Goal: Task Accomplishment & Management: Manage account settings

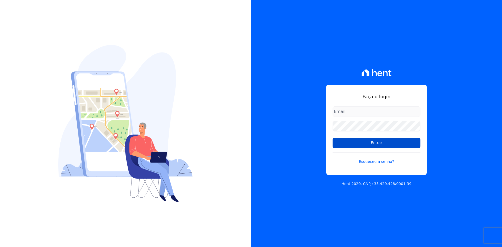
type input "contasareceber@deveck.com.br"
click at [389, 144] on input "Entrar" at bounding box center [377, 143] width 88 height 10
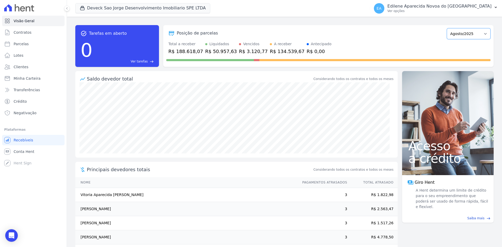
click at [482, 33] on select "Outubro/2024 Novembro/2024 Dezembro/2024 [GEOGRAPHIC_DATA]/2025 Fevereiro/2025 …" at bounding box center [469, 33] width 44 height 11
select select "05/2025"
click at [447, 28] on select "Outubro/2024 Novembro/2024 Dezembro/2024 [GEOGRAPHIC_DATA]/2025 Fevereiro/2025 …" at bounding box center [469, 33] width 44 height 11
click at [480, 33] on select "Outubro/2024 Novembro/2024 Dezembro/2024 [GEOGRAPHIC_DATA]/2025 Fevereiro/2025 …" at bounding box center [469, 33] width 44 height 11
select select "04/2025"
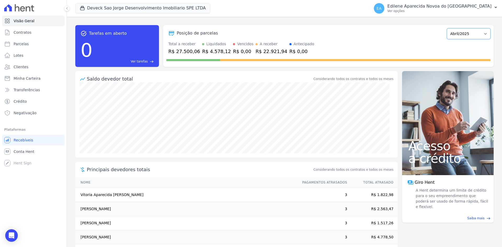
click at [447, 28] on select "Outubro/2024 Novembro/2024 Dezembro/2024 [GEOGRAPHIC_DATA]/2025 Fevereiro/2025 …" at bounding box center [469, 33] width 44 height 11
click at [480, 32] on select "Outubro/2024 Novembro/2024 Dezembro/2024 [GEOGRAPHIC_DATA]/2025 Fevereiro/2025 …" at bounding box center [469, 33] width 44 height 11
select select "03/2025"
click at [447, 28] on select "Outubro/2024 Novembro/2024 Dezembro/2024 [GEOGRAPHIC_DATA]/2025 Fevereiro/2025 …" at bounding box center [469, 33] width 44 height 11
click at [481, 34] on select "Outubro/2024 Novembro/2024 Dezembro/2024 [GEOGRAPHIC_DATA]/2025 Fevereiro/2025 …" at bounding box center [469, 33] width 44 height 11
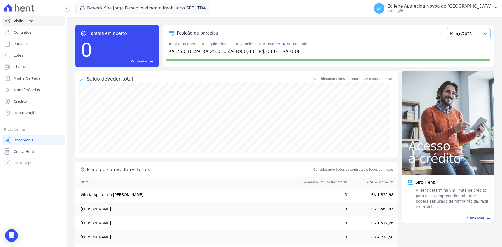
select select "12/2024"
click at [447, 28] on select "Outubro/2024 Novembro/2024 Dezembro/2024 [GEOGRAPHIC_DATA]/2025 Fevereiro/2025 …" at bounding box center [469, 33] width 44 height 11
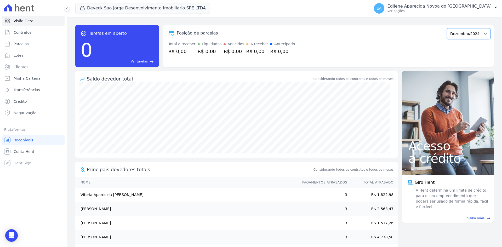
click at [481, 33] on select "Outubro/2024 Novembro/2024 Dezembro/2024 [GEOGRAPHIC_DATA]/2025 Fevereiro/2025 …" at bounding box center [469, 33] width 44 height 11
select select "01/2025"
click at [447, 28] on select "Outubro/2024 Novembro/2024 Dezembro/2024 [GEOGRAPHIC_DATA]/2025 Fevereiro/2025 …" at bounding box center [469, 33] width 44 height 11
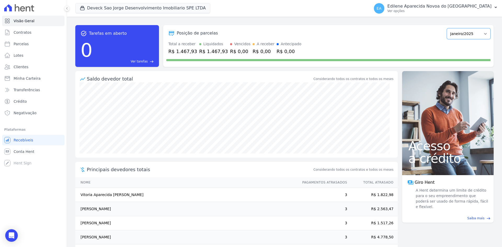
click at [482, 34] on select "Outubro/2024 Novembro/2024 Dezembro/2024 Janeiro/2025 Fevereiro/2025 Março/2025…" at bounding box center [469, 33] width 44 height 11
select select "02/2025"
click at [447, 28] on select "Outubro/2024 Novembro/2024 Dezembro/2024 Janeiro/2025 Fevereiro/2025 Março/2025…" at bounding box center [469, 33] width 44 height 11
click at [481, 34] on select "Outubro/2024 Novembro/2024 Dezembro/2024 [GEOGRAPHIC_DATA]/2025 Fevereiro/2025 …" at bounding box center [469, 33] width 44 height 11
select select "03/2025"
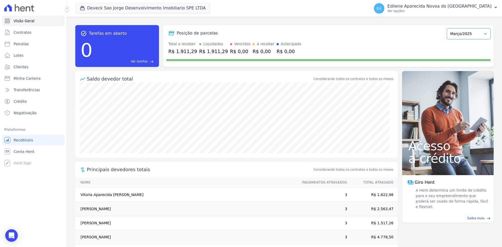
click at [447, 28] on select "Outubro/2024 Novembro/2024 Dezembro/2024 [GEOGRAPHIC_DATA]/2025 Fevereiro/2025 …" at bounding box center [469, 33] width 44 height 11
click at [25, 151] on span "Conta Hent" at bounding box center [24, 151] width 21 height 5
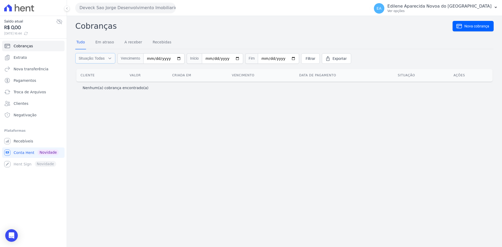
click at [108, 59] on icon "button" at bounding box center [110, 58] width 4 height 5
click at [88, 86] on label "Recebidas" at bounding box center [92, 84] width 17 height 4
click at [82, 86] on input "Recebidas" at bounding box center [79, 84] width 4 height 4
click at [88, 85] on label "Recebidas" at bounding box center [92, 84] width 17 height 4
click at [82, 85] on input "Recebidas" at bounding box center [79, 84] width 4 height 4
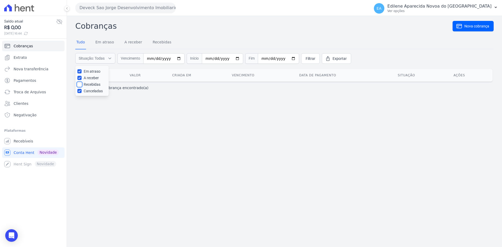
checkbox input "true"
click at [88, 72] on label "Em atraso" at bounding box center [92, 71] width 17 height 4
click at [82, 72] on input "Em atraso" at bounding box center [79, 71] width 4 height 4
checkbox input "false"
click at [86, 79] on label "A receber" at bounding box center [91, 78] width 15 height 4
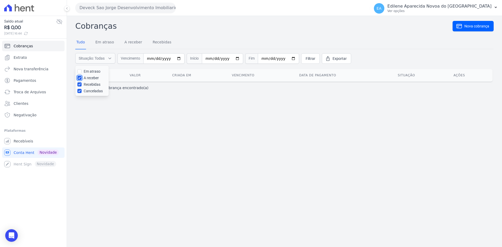
click at [82, 79] on input "A receber" at bounding box center [79, 78] width 4 height 4
checkbox input "false"
click at [85, 92] on label "Canceladas" at bounding box center [93, 91] width 19 height 4
click at [82, 92] on input "Canceladas" at bounding box center [79, 91] width 4 height 4
checkbox input "false"
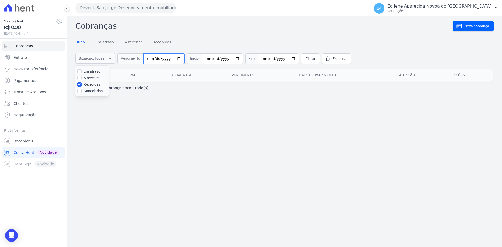
click at [167, 59] on input "date" at bounding box center [163, 58] width 41 height 10
click at [177, 59] on input "date" at bounding box center [163, 58] width 41 height 10
type input "2025-03-01"
click at [207, 59] on input "date" at bounding box center [222, 58] width 41 height 10
click at [232, 59] on input "date" at bounding box center [222, 58] width 41 height 10
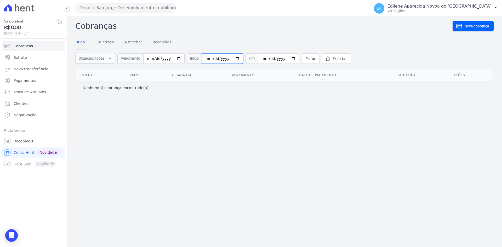
type input "2025-03-31"
click at [175, 58] on input "2025-03-01" at bounding box center [163, 58] width 41 height 10
click at [232, 60] on input "2025-03-31" at bounding box center [222, 58] width 41 height 10
type input "2025-03-01"
click at [267, 59] on input "date" at bounding box center [278, 58] width 41 height 10
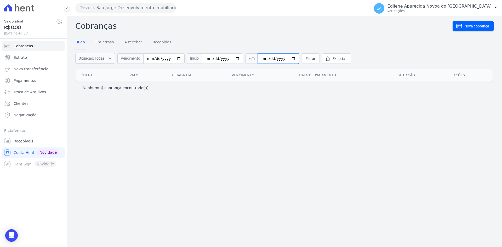
click at [283, 58] on input "date" at bounding box center [278, 58] width 41 height 10
type input "2025-03-31"
click at [333, 58] on span "Exportar" at bounding box center [340, 58] width 14 height 5
click at [110, 59] on icon "button" at bounding box center [110, 58] width 2 height 1
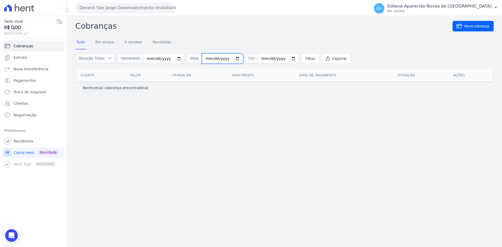
click at [233, 59] on input "2025-03-01" at bounding box center [222, 58] width 41 height 10
type input "2025-04-01"
click at [287, 58] on input "2025-03-31" at bounding box center [278, 58] width 41 height 10
type input "2025-04-30"
click at [335, 59] on span "Exportar" at bounding box center [340, 58] width 14 height 5
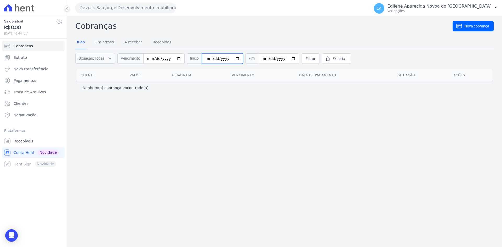
click at [232, 59] on input "2025-04-01" at bounding box center [222, 58] width 41 height 10
type input "2025-05-01"
click at [285, 59] on input "2025-04-30" at bounding box center [278, 58] width 41 height 10
type input "2025-05-31"
click at [334, 58] on span "Exportar" at bounding box center [340, 58] width 14 height 5
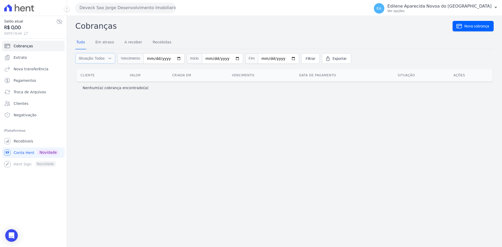
click at [110, 59] on icon "button" at bounding box center [110, 58] width 4 height 5
click at [95, 72] on label "Em atraso" at bounding box center [92, 71] width 17 height 4
click at [82, 72] on input "Em atraso" at bounding box center [79, 71] width 4 height 4
checkbox input "true"
click at [94, 78] on label "A receber" at bounding box center [91, 78] width 15 height 4
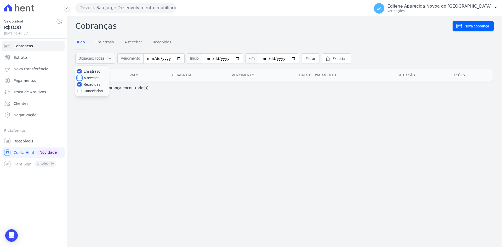
click at [82, 78] on input "A receber" at bounding box center [79, 78] width 4 height 4
checkbox input "true"
click at [90, 92] on label "Canceladas" at bounding box center [93, 91] width 19 height 4
click at [82, 92] on input "Canceladas" at bounding box center [79, 91] width 4 height 4
checkbox input "true"
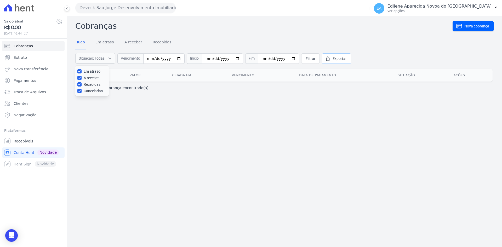
click at [333, 58] on span "Exportar" at bounding box center [340, 58] width 14 height 5
click at [233, 58] on input "[DATE]" at bounding box center [222, 58] width 41 height 10
type input "[DATE]"
click at [285, 58] on input "[DATE]" at bounding box center [278, 58] width 41 height 10
type input "[DATE]"
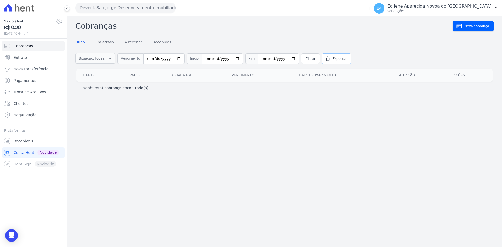
click at [333, 58] on span "Exportar" at bounding box center [340, 58] width 14 height 5
click at [20, 139] on span "Recebíveis" at bounding box center [24, 141] width 20 height 5
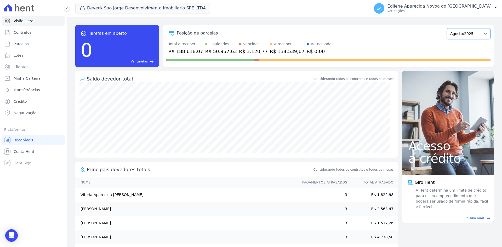
click at [482, 33] on select "Outubro/2024 Novembro/2024 Dezembro/2024 Janeiro/2025 Fevereiro/2025 Março/2025…" at bounding box center [469, 33] width 44 height 11
select select "03/2025"
click at [447, 28] on select "Outubro/2024 Novembro/2024 Dezembro/2024 Janeiro/2025 Fevereiro/2025 Março/2025…" at bounding box center [469, 33] width 44 height 11
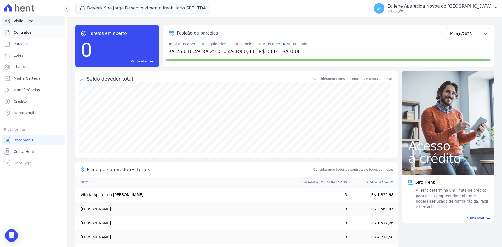
click at [22, 32] on span "Contratos" at bounding box center [23, 32] width 18 height 5
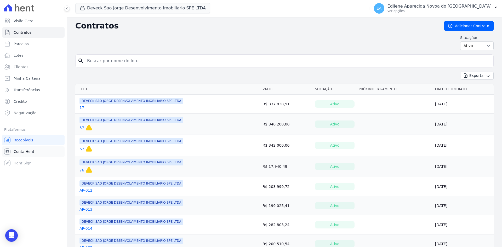
click at [18, 152] on span "Conta Hent" at bounding box center [24, 151] width 21 height 5
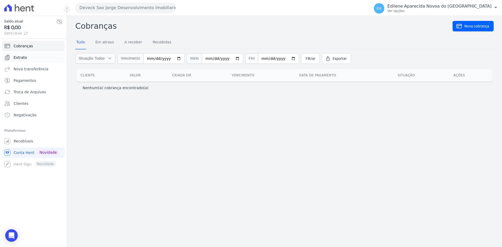
click at [20, 56] on span "Extrato" at bounding box center [20, 57] width 13 height 5
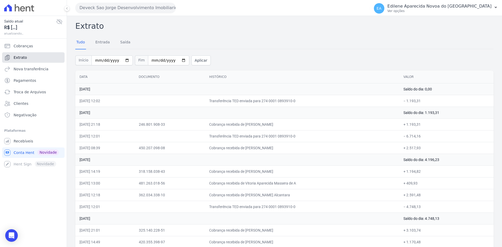
click at [18, 57] on span "Extrato" at bounding box center [20, 57] width 13 height 5
click at [122, 60] on input "2025-08-01" at bounding box center [112, 60] width 41 height 10
type input "2025-04-01"
click at [194, 60] on button "Aplicar" at bounding box center [200, 60] width 19 height 10
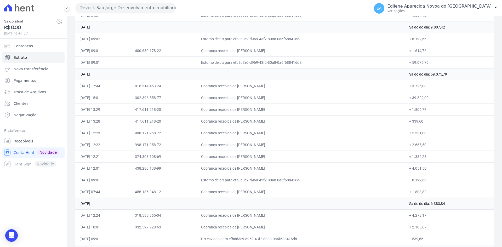
scroll to position [1714, 0]
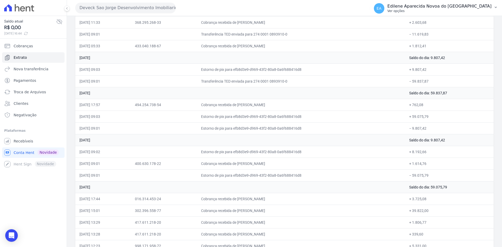
click at [425, 11] on p "Ver opções" at bounding box center [440, 11] width 104 height 4
click at [418, 12] on p "Ver opções" at bounding box center [440, 11] width 104 height 4
click at [418, 9] on p "Ver opções" at bounding box center [440, 11] width 104 height 4
click at [23, 141] on span "Recebíveis" at bounding box center [24, 141] width 20 height 5
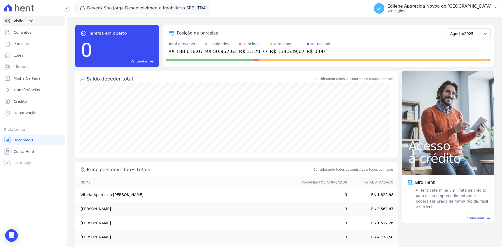
click at [421, 11] on p "Ver opções" at bounding box center [440, 11] width 104 height 4
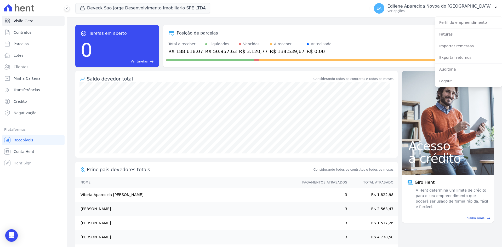
click at [243, 75] on div "Saldo devedor total Considerando todos os contratos e todos os meses" at bounding box center [236, 76] width 322 height 11
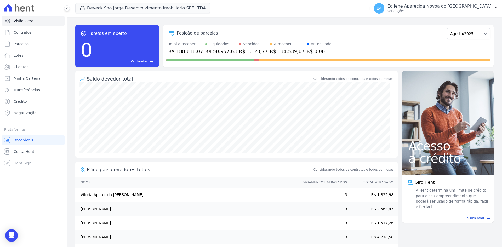
click at [144, 61] on span "Ver tarefas" at bounding box center [139, 61] width 17 height 5
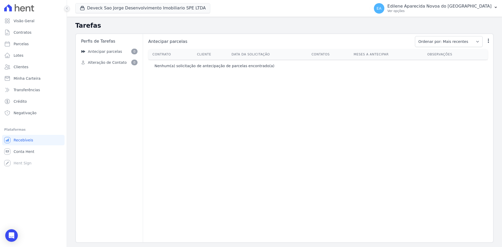
click at [67, 6] on button at bounding box center [67, 8] width 6 height 6
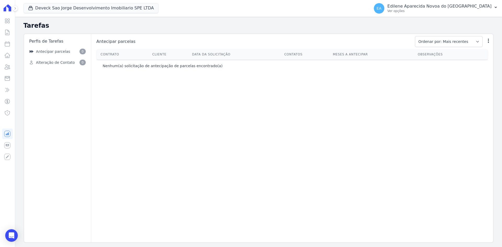
click at [17, 8] on button at bounding box center [15, 8] width 6 height 6
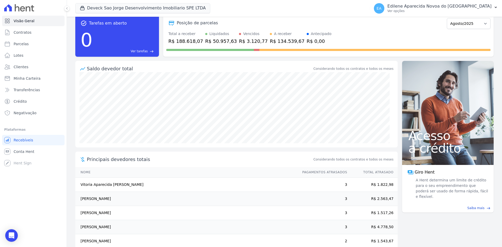
scroll to position [20, 0]
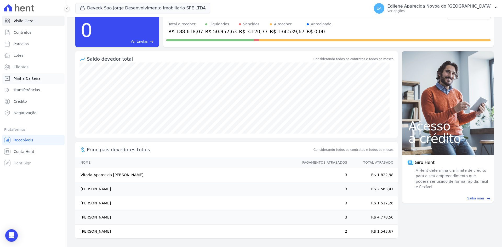
click at [19, 78] on span "Minha Carteira" at bounding box center [27, 78] width 27 height 5
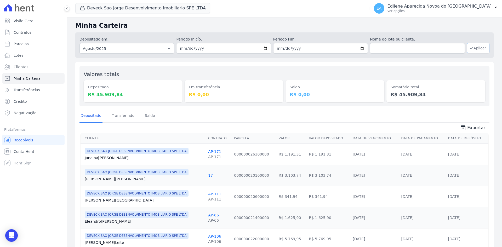
click at [473, 48] on button "Aplicar" at bounding box center [478, 48] width 22 height 10
click at [264, 49] on input "[DATE]" at bounding box center [223, 48] width 95 height 10
type input "[DATE]"
click at [361, 48] on input "[DATE]" at bounding box center [320, 48] width 95 height 10
type input "[DATE]"
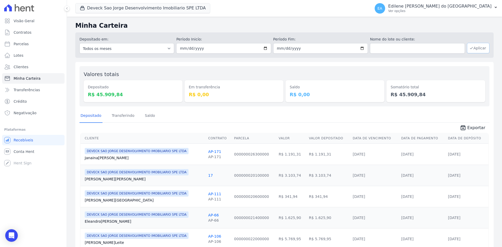
click at [475, 48] on button "Aplicar" at bounding box center [478, 48] width 22 height 10
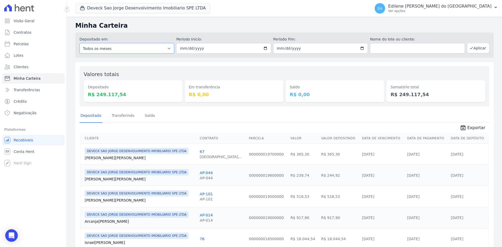
click at [169, 50] on select "Todos os meses Outubro/2024 Novembro/2024 Dezembro/2024 [GEOGRAPHIC_DATA]/2025 …" at bounding box center [126, 48] width 95 height 10
select select "07/2025"
click at [79, 43] on select "Todos os meses Outubro/2024 Novembro/2024 Dezembro/2024 [GEOGRAPHIC_DATA]/2025 …" at bounding box center [126, 48] width 95 height 10
click at [474, 50] on button "Aplicar" at bounding box center [478, 48] width 22 height 10
click at [265, 48] on input "2025-07-01" at bounding box center [223, 48] width 95 height 10
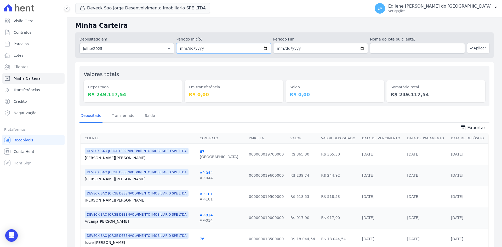
type input "[DATE]"
click at [360, 47] on input "[DATE]" at bounding box center [320, 48] width 95 height 10
type input "2025-06-30"
click at [476, 48] on button "Aplicar" at bounding box center [478, 48] width 22 height 10
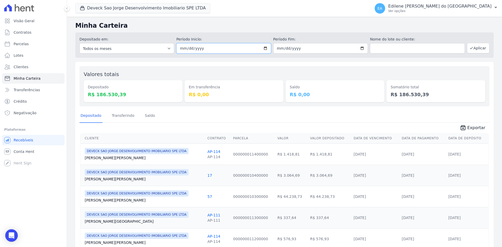
click at [264, 48] on input "[DATE]" at bounding box center [223, 48] width 95 height 10
type input "[DATE]"
click at [361, 48] on input "[DATE]" at bounding box center [320, 48] width 95 height 10
type input "[DATE]"
click at [471, 50] on button "Aplicar" at bounding box center [478, 48] width 22 height 10
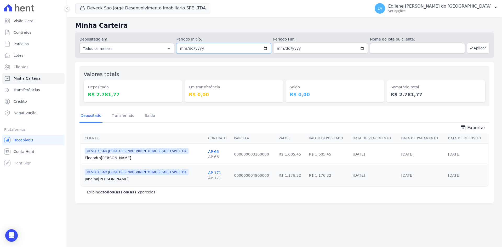
click at [264, 47] on input "[DATE]" at bounding box center [223, 48] width 95 height 10
type input "[DATE]"
click at [363, 49] on input "[DATE]" at bounding box center [320, 48] width 95 height 10
type input "[DATE]"
click at [479, 50] on button "Aplicar" at bounding box center [478, 48] width 22 height 10
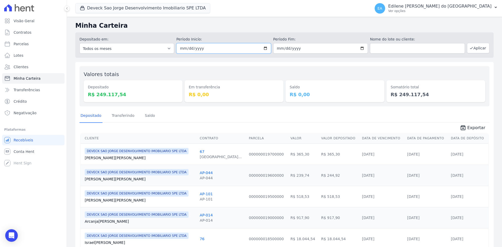
click at [263, 49] on input "[DATE]" at bounding box center [223, 48] width 95 height 10
type input "[DATE]"
drag, startPoint x: 357, startPoint y: 48, endPoint x: 350, endPoint y: 54, distance: 9.2
click at [358, 48] on input "[DATE]" at bounding box center [320, 48] width 95 height 10
click at [361, 49] on input "[DATE]" at bounding box center [320, 48] width 95 height 10
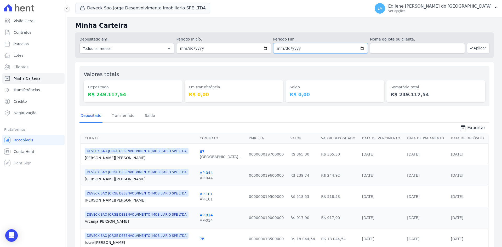
type input "[DATE]"
click at [477, 48] on button "Aplicar" at bounding box center [478, 48] width 22 height 10
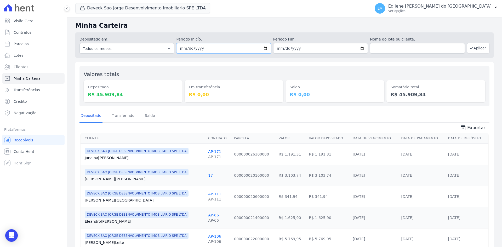
click at [263, 49] on input "[DATE]" at bounding box center [223, 48] width 95 height 10
type input "[DATE]"
click at [360, 46] on input "[DATE]" at bounding box center [320, 48] width 95 height 10
type input "[DATE]"
click at [474, 46] on button "Aplicar" at bounding box center [478, 48] width 22 height 10
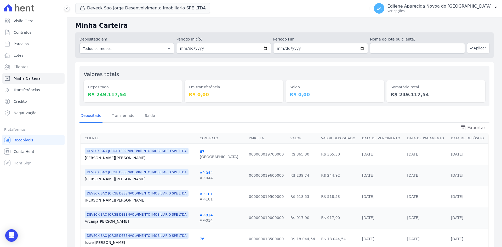
click at [477, 128] on span "Exportar" at bounding box center [476, 128] width 18 height 6
click at [26, 150] on span "Conta Hent" at bounding box center [24, 151] width 21 height 5
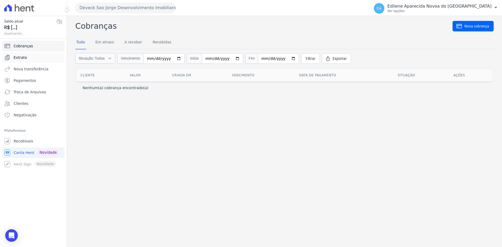
click at [26, 57] on link "Extrato" at bounding box center [33, 57] width 62 height 10
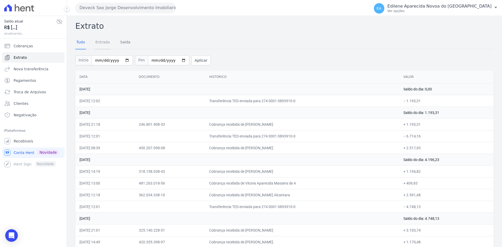
click at [98, 42] on link "Entrada" at bounding box center [102, 43] width 16 height 14
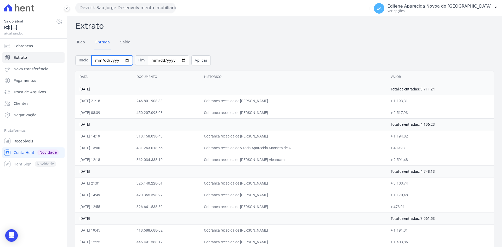
click at [122, 61] on input "2025-08-01" at bounding box center [112, 60] width 41 height 10
type input "[DATE]"
click at [176, 60] on input "2025-08-12" at bounding box center [168, 60] width 41 height 10
type input "[DATE]"
drag, startPoint x: 195, startPoint y: 59, endPoint x: 202, endPoint y: 69, distance: 11.7
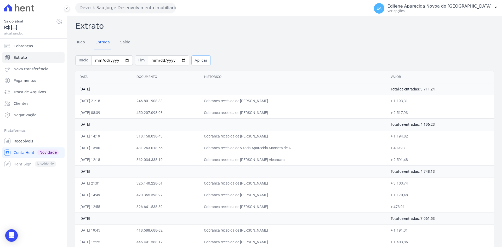
click at [196, 60] on button "Aplicar" at bounding box center [200, 60] width 19 height 10
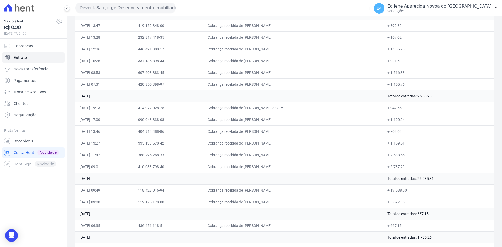
scroll to position [747, 0]
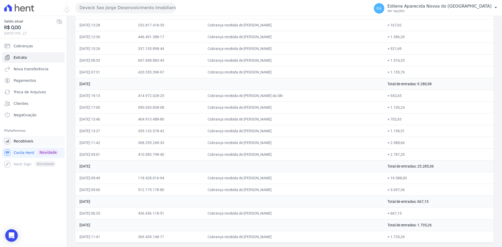
click at [29, 141] on span "Recebíveis" at bounding box center [24, 141] width 20 height 5
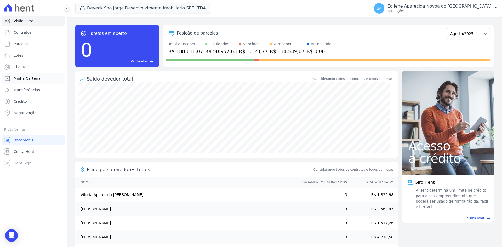
click at [25, 78] on span "Minha Carteira" at bounding box center [27, 78] width 27 height 5
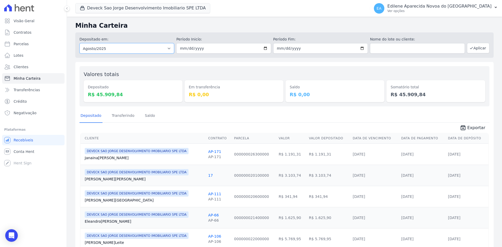
click at [168, 47] on select "Todos os meses Outubro/2024 Novembro/2024 Dezembro/2024 Janeiro/2025 Fevereiro/…" at bounding box center [126, 48] width 95 height 10
select select "06/2025"
click at [79, 43] on select "Todos os meses Outubro/2024 Novembro/2024 Dezembro/2024 Janeiro/2025 Fevereiro/…" at bounding box center [126, 48] width 95 height 10
click at [263, 48] on input "date" at bounding box center [223, 48] width 95 height 10
type input "[DATE]"
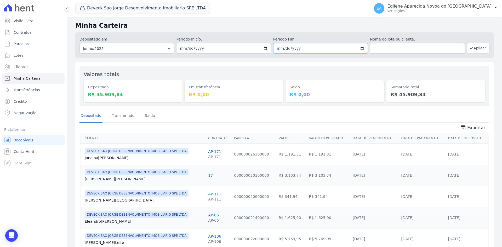
drag, startPoint x: 360, startPoint y: 48, endPoint x: 355, endPoint y: 54, distance: 7.8
click at [360, 48] on input "date" at bounding box center [320, 48] width 95 height 10
type input "[DATE]"
drag, startPoint x: 473, startPoint y: 49, endPoint x: 435, endPoint y: 68, distance: 42.7
click at [473, 49] on button "Aplicar" at bounding box center [478, 48] width 22 height 10
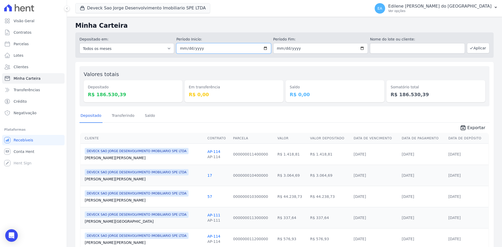
click at [264, 49] on input "[DATE]" at bounding box center [223, 48] width 95 height 10
click at [265, 49] on input "[DATE]" at bounding box center [223, 48] width 95 height 10
click at [267, 122] on div "Depositado Transferindo [GEOGRAPHIC_DATA]" at bounding box center [284, 116] width 410 height 13
drag, startPoint x: 264, startPoint y: 47, endPoint x: 259, endPoint y: 49, distance: 5.8
click at [264, 47] on input "[DATE]" at bounding box center [223, 48] width 95 height 10
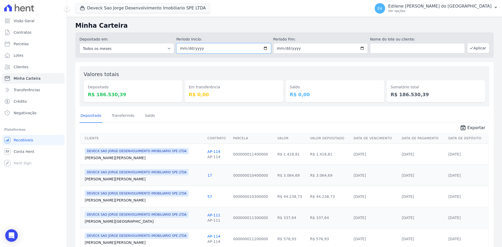
type input "[DATE]"
click at [361, 47] on input "[DATE]" at bounding box center [320, 48] width 95 height 10
type input "[DATE]"
click at [469, 49] on icon "button" at bounding box center [471, 48] width 4 height 4
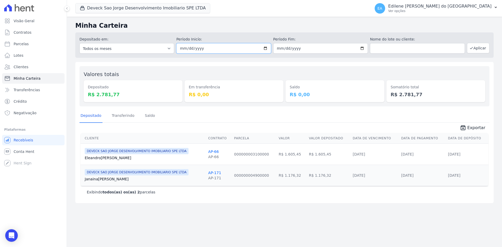
click at [267, 48] on input "[DATE]" at bounding box center [223, 48] width 95 height 10
type input "[DATE]"
click at [362, 48] on input "[DATE]" at bounding box center [320, 48] width 95 height 10
type input "[DATE]"
click at [480, 51] on button "Aplicar" at bounding box center [478, 48] width 22 height 10
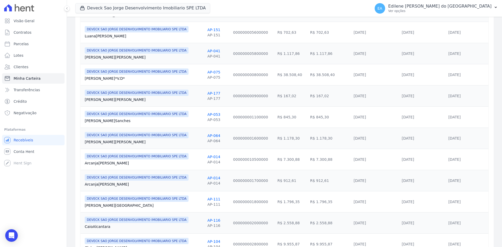
scroll to position [454, 0]
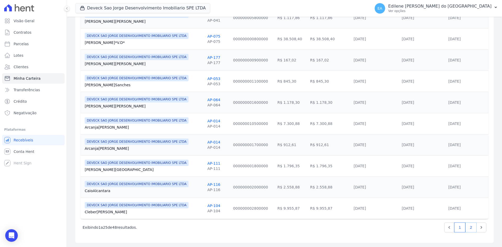
click at [466, 229] on link "2" at bounding box center [470, 228] width 11 height 10
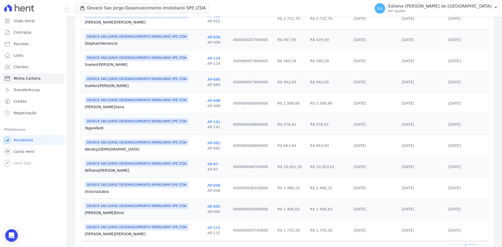
scroll to position [412, 0]
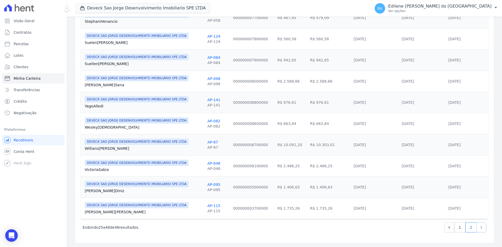
click at [479, 227] on icon "Next" at bounding box center [481, 227] width 5 height 5
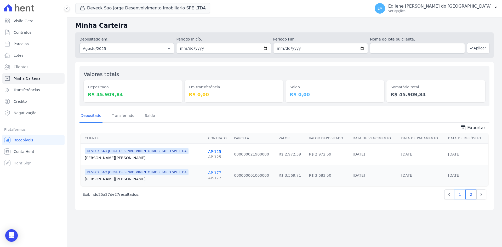
click at [458, 196] on link "1" at bounding box center [459, 195] width 11 height 10
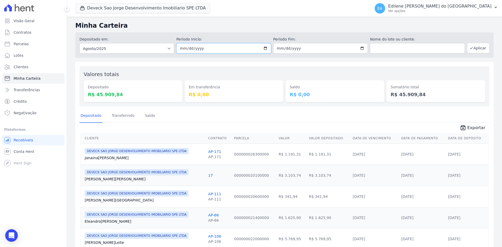
click at [264, 48] on input "2025-08-01" at bounding box center [223, 48] width 95 height 10
type input "[DATE]"
click at [356, 48] on input "2025-08-31" at bounding box center [320, 48] width 95 height 10
click at [360, 47] on input "2025-08-31" at bounding box center [320, 48] width 95 height 10
type input "[DATE]"
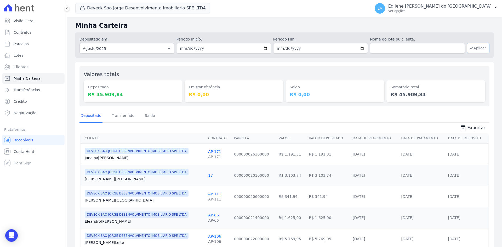
click at [475, 49] on button "Aplicar" at bounding box center [478, 48] width 22 height 10
click at [473, 129] on span "Exportar" at bounding box center [476, 128] width 18 height 6
click at [264, 48] on input "[DATE]" at bounding box center [223, 48] width 95 height 10
type input "[DATE]"
click at [362, 47] on input "[DATE]" at bounding box center [320, 48] width 95 height 10
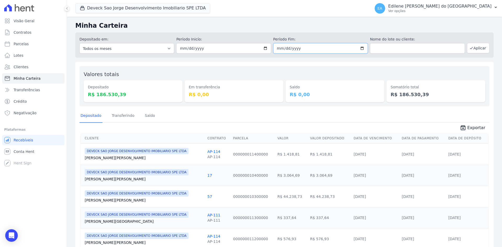
type input "[DATE]"
click at [473, 49] on button "Aplicar" at bounding box center [478, 48] width 22 height 10
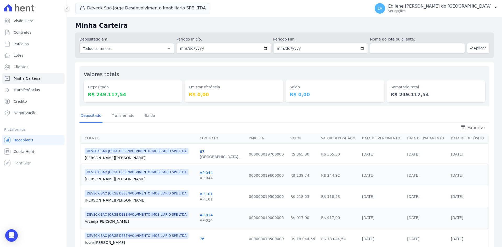
click at [472, 127] on span "Exportar" at bounding box center [476, 128] width 18 height 6
